Goal: Transaction & Acquisition: Purchase product/service

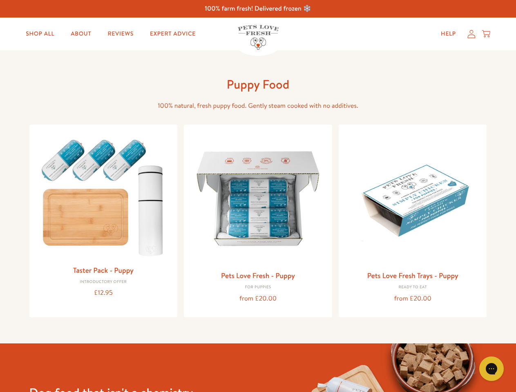
click at [492, 369] on icon "Gorgias live chat" at bounding box center [492, 369] width 8 height 8
